Goal: Information Seeking & Learning: Check status

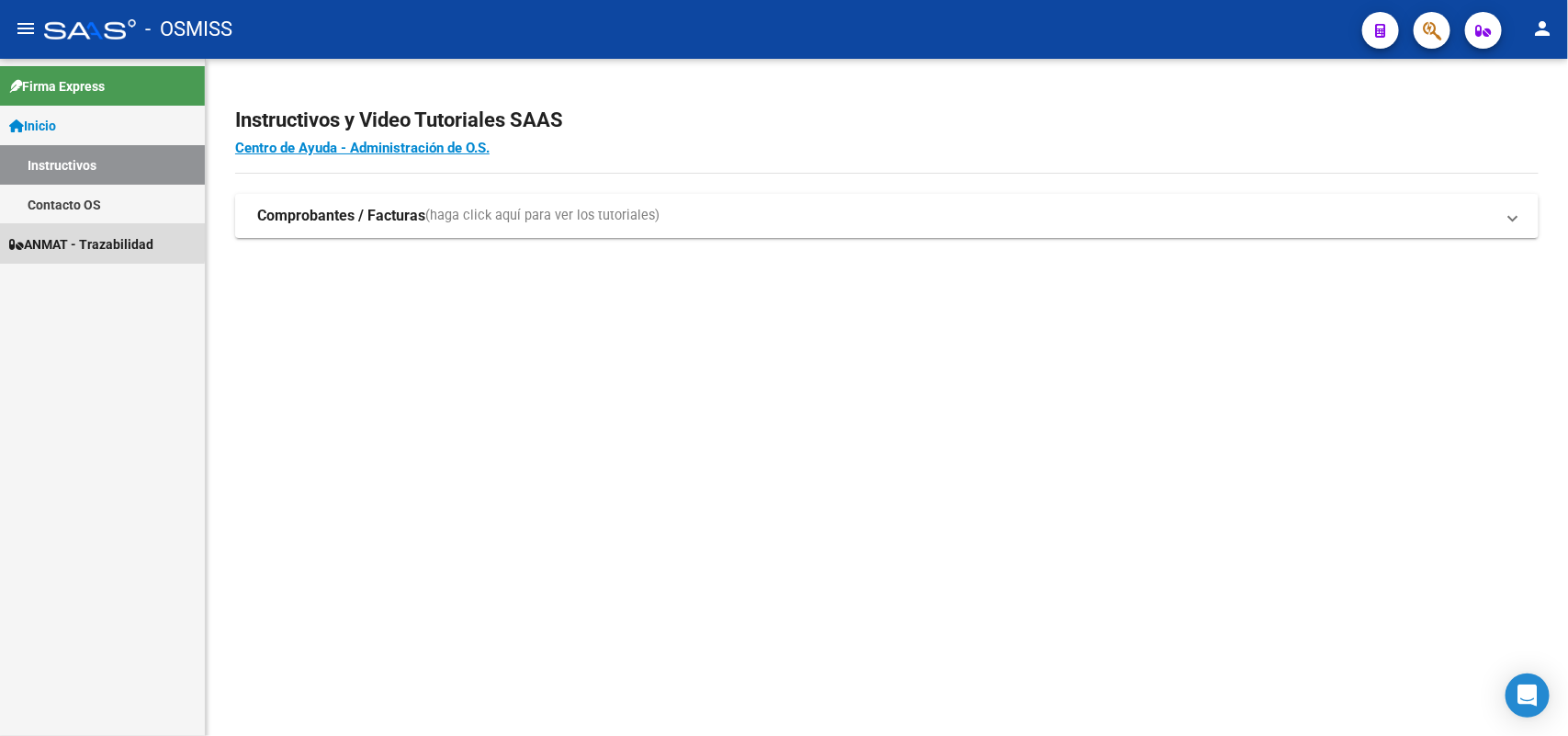
click at [80, 241] on span "ANMAT - Trazabilidad" at bounding box center [81, 244] width 144 height 20
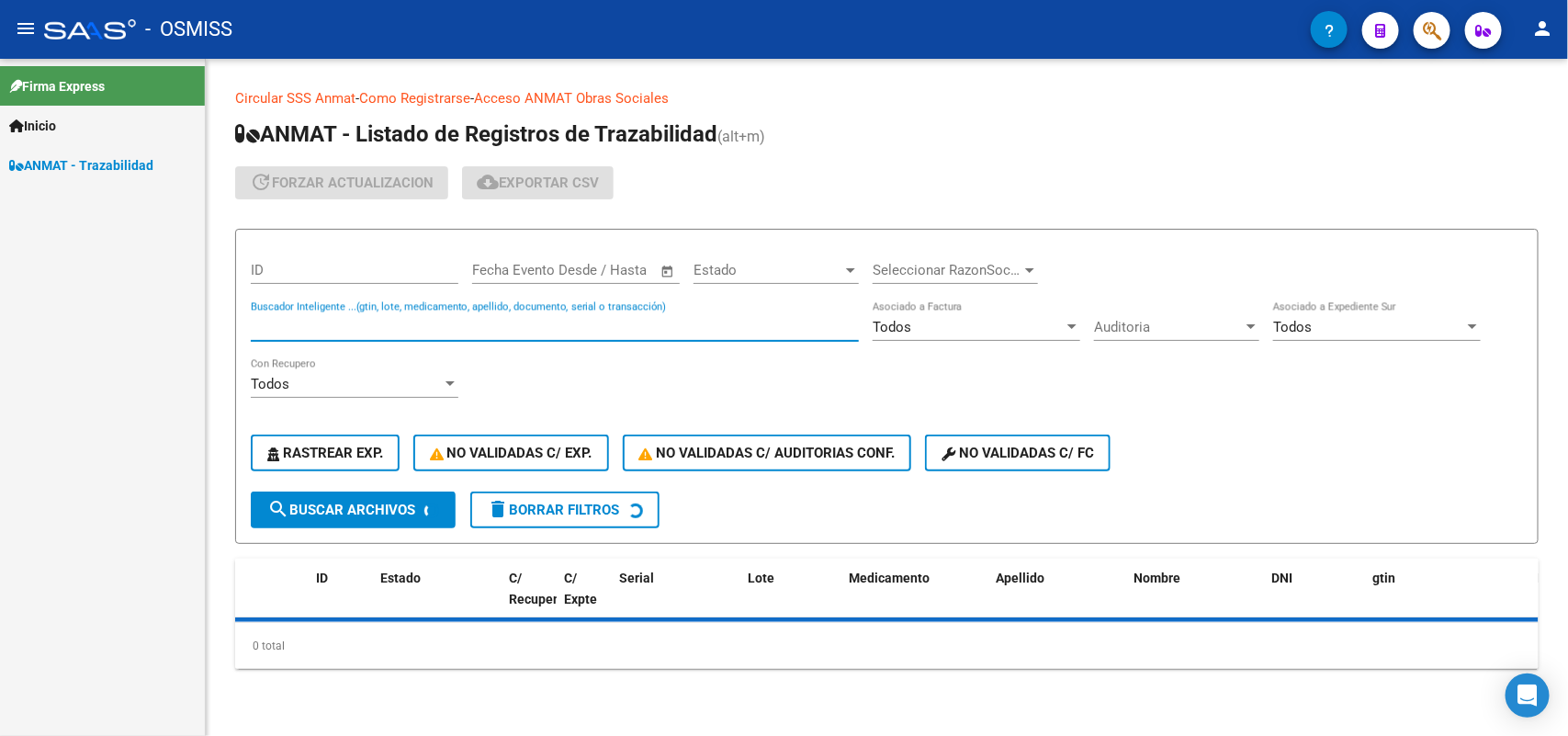
click at [326, 319] on input "Buscador Inteligente ...(gtin, lote, medicamento, apellido, documento, serial o…" at bounding box center [555, 328] width 608 height 17
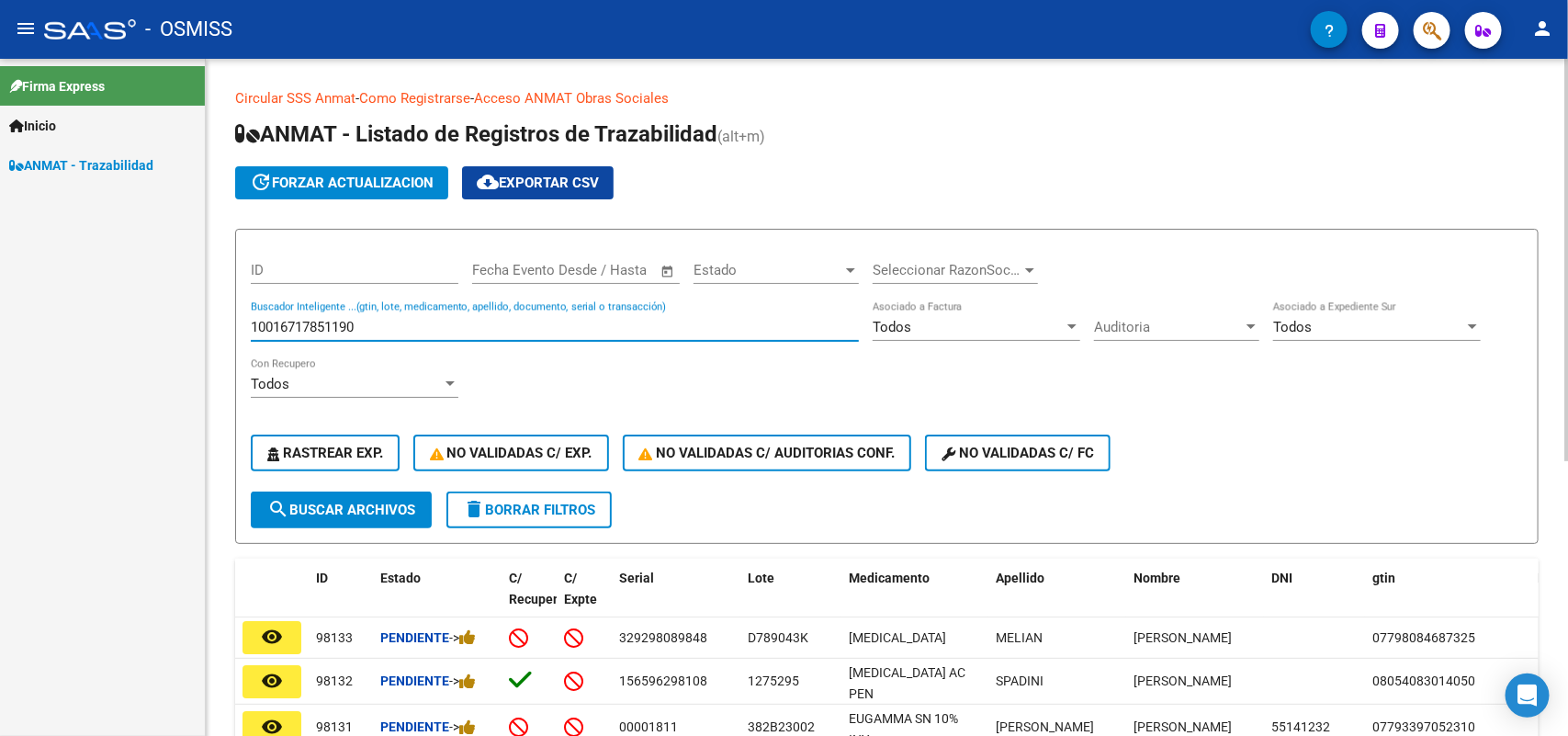
click at [346, 503] on span "search Buscar Archivos" at bounding box center [341, 510] width 148 height 17
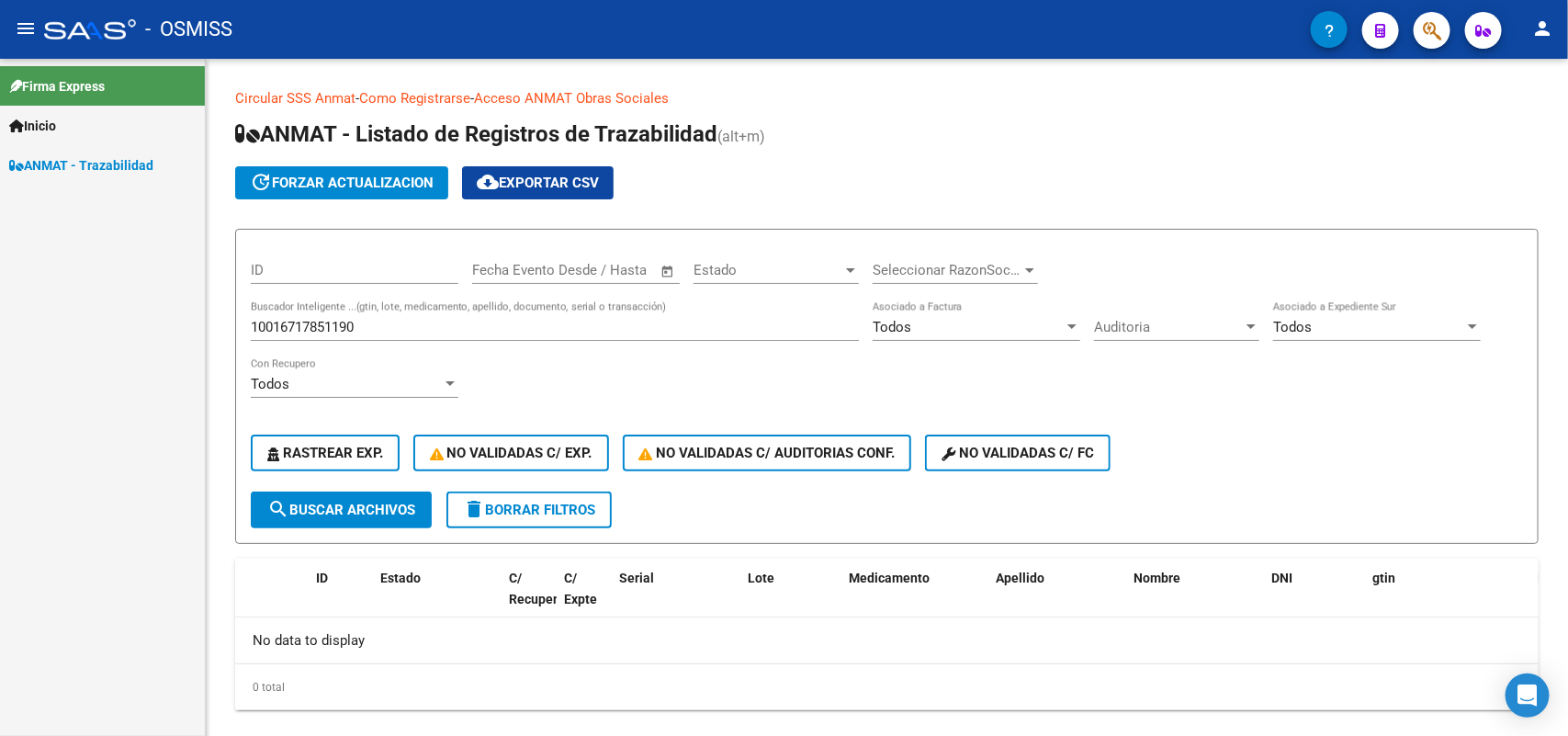
click at [0, 333] on div "Firma Express Inicio Instructivos Contacto OS ANMAT - Trazabilidad" at bounding box center [103, 397] width 205 height 678
click at [914, 142] on h1 "ANMAT - Listado de Registros de Trazabilidad (alt+m)" at bounding box center [887, 136] width 1304 height 32
click at [371, 324] on input "10016717851190" at bounding box center [555, 328] width 608 height 17
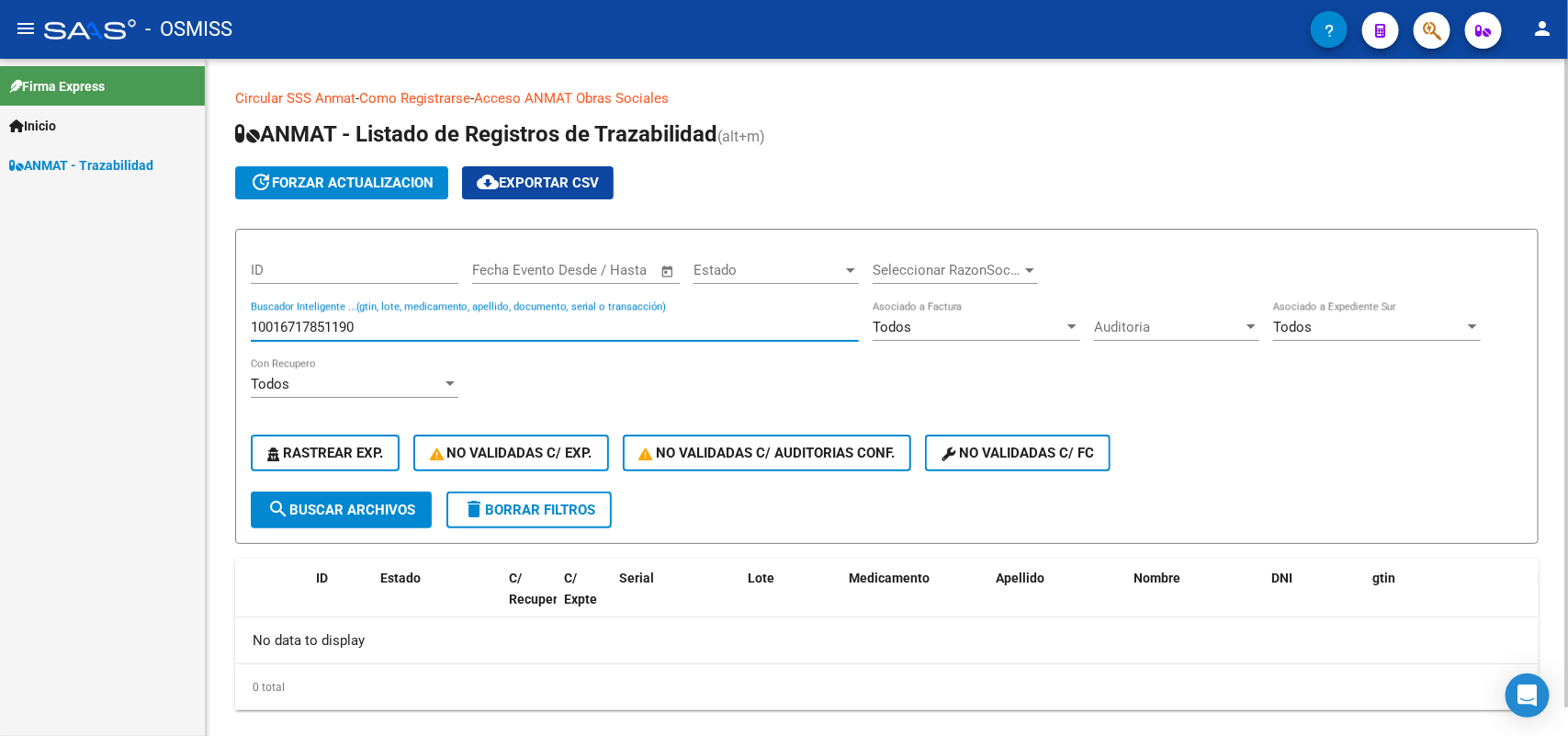
click at [371, 324] on input "10016717851190" at bounding box center [555, 328] width 608 height 17
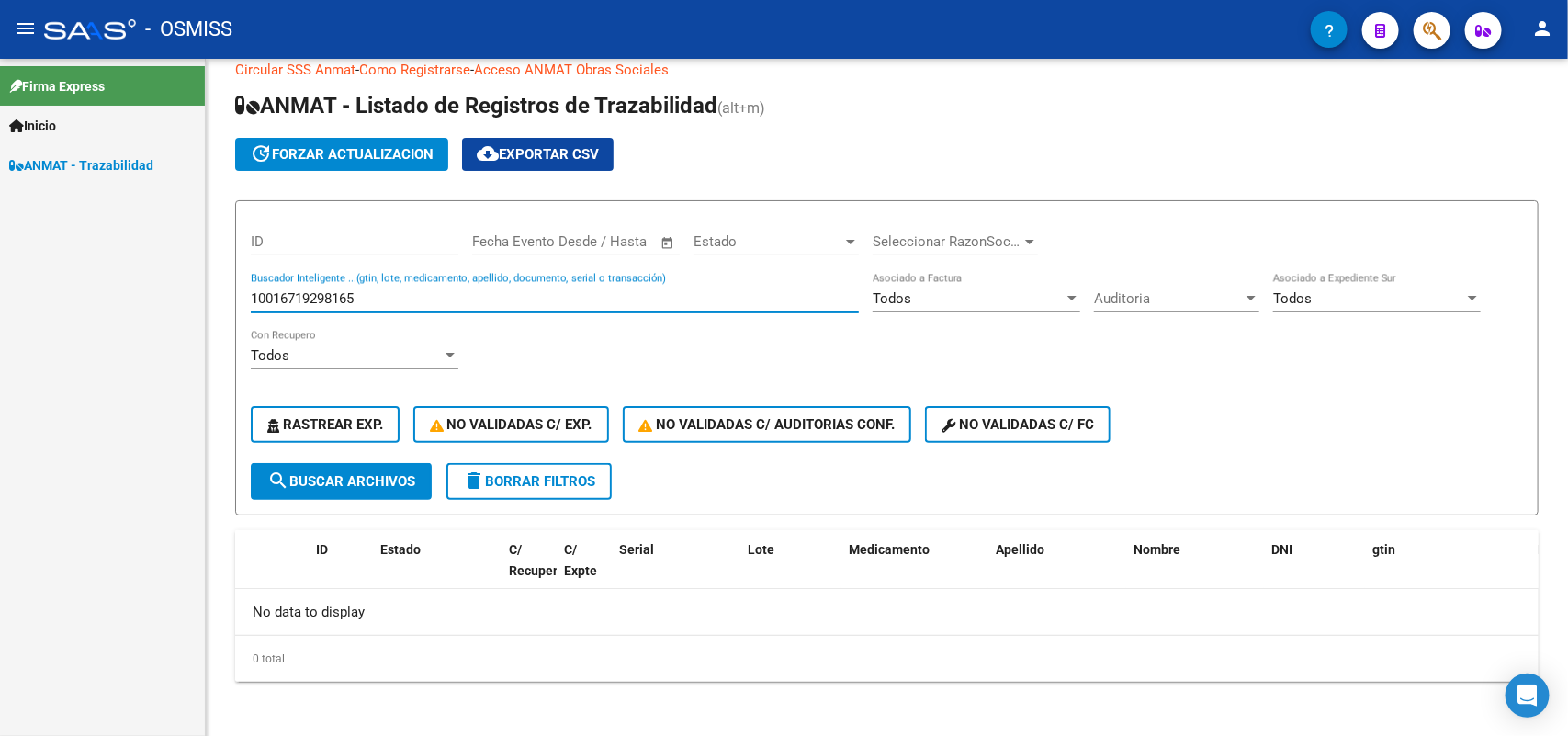
type input "10016719298165"
